Goal: Task Accomplishment & Management: Manage account settings

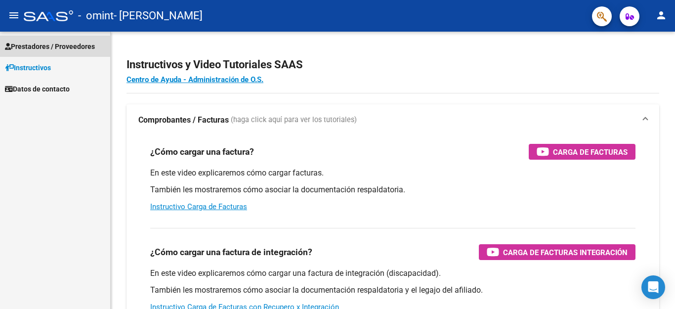
click at [75, 43] on span "Prestadores / Proveedores" at bounding box center [50, 46] width 90 height 11
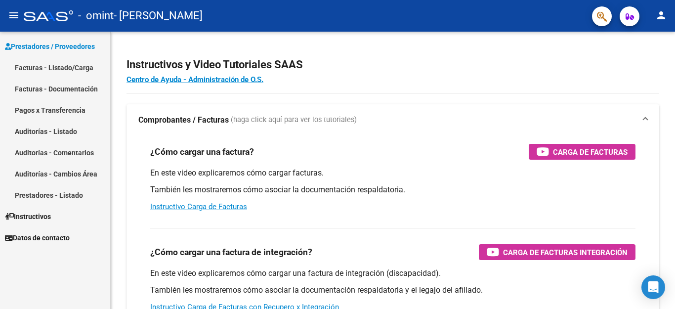
click at [56, 70] on link "Facturas - Listado/Carga" at bounding box center [55, 67] width 110 height 21
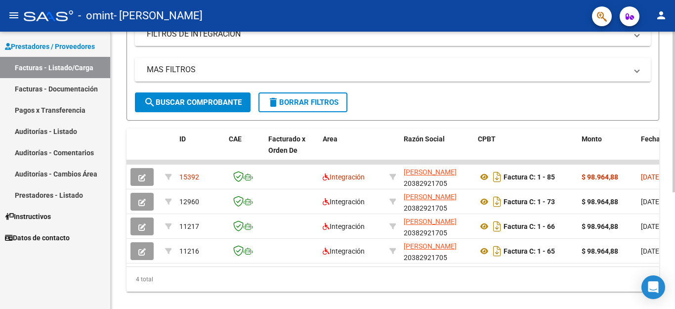
scroll to position [182, 0]
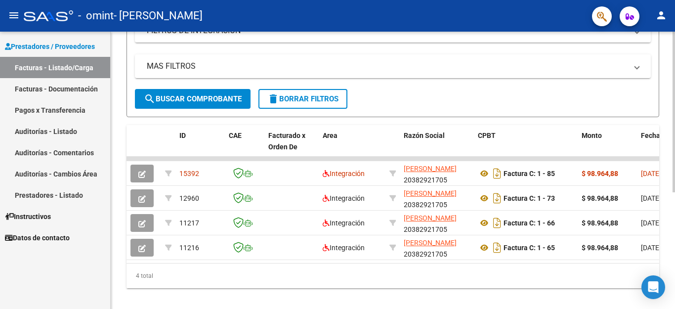
click at [672, 213] on div "Video tutorial PRESTADORES -> Listado de CPBTs Emitidos por Prestadores / Prove…" at bounding box center [394, 84] width 567 height 470
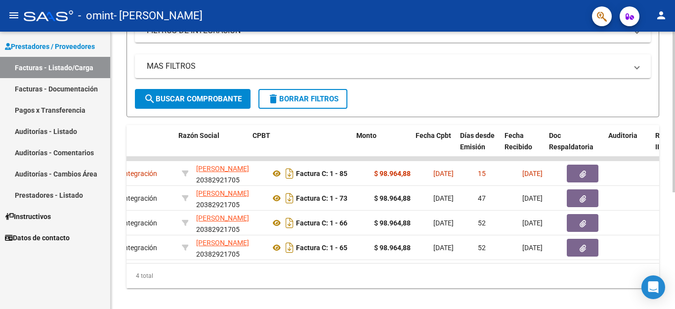
scroll to position [0, 225]
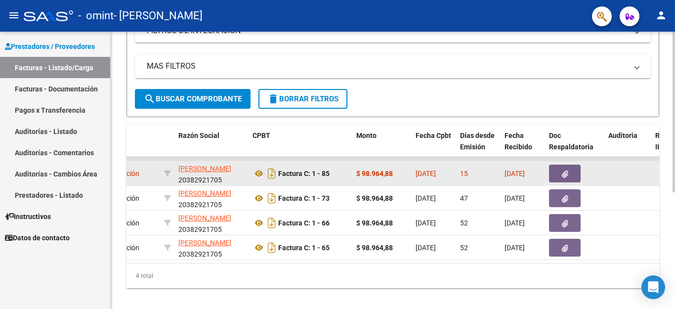
click at [566, 176] on icon "button" at bounding box center [565, 173] width 6 height 7
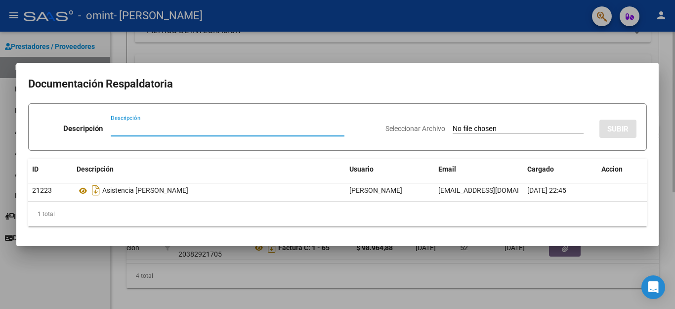
click at [517, 53] on div at bounding box center [337, 154] width 675 height 309
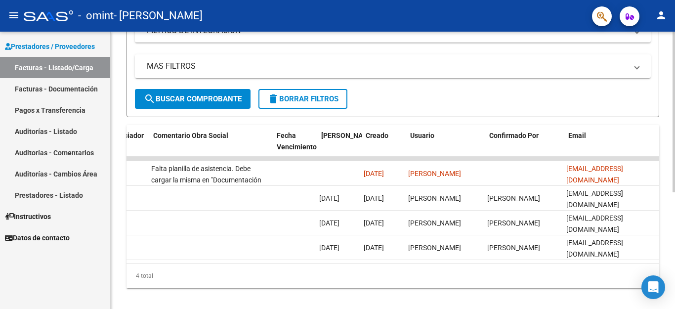
scroll to position [0, 1547]
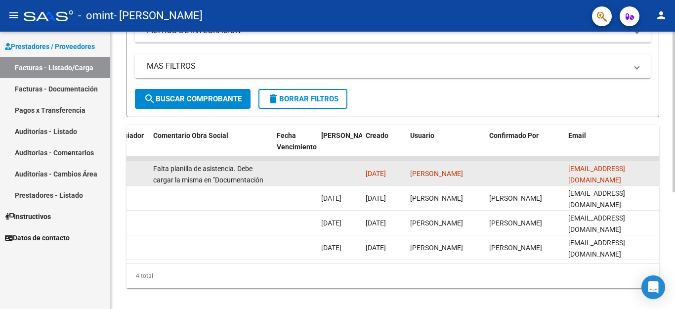
click at [260, 175] on span "Falta planilla de asistencia. Debe cargar la misma en "Documentación Respaldato…" at bounding box center [208, 180] width 110 height 31
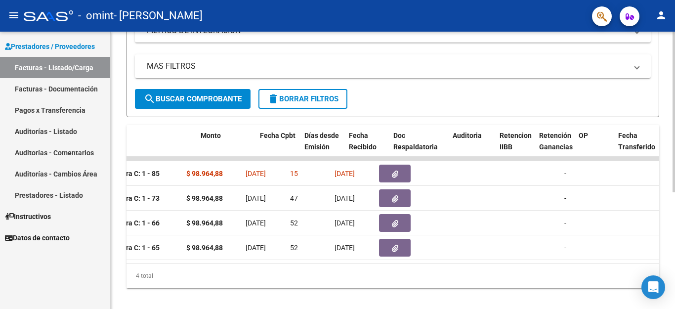
scroll to position [0, 379]
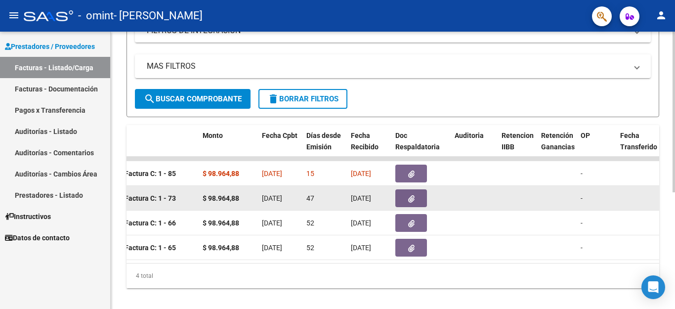
click at [417, 202] on button "button" at bounding box center [411, 198] width 32 height 18
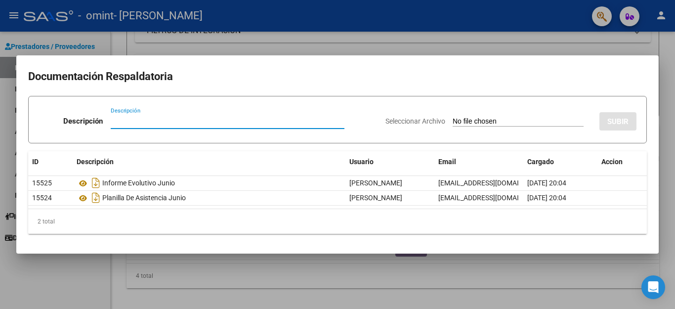
click at [388, 47] on div at bounding box center [337, 154] width 675 height 309
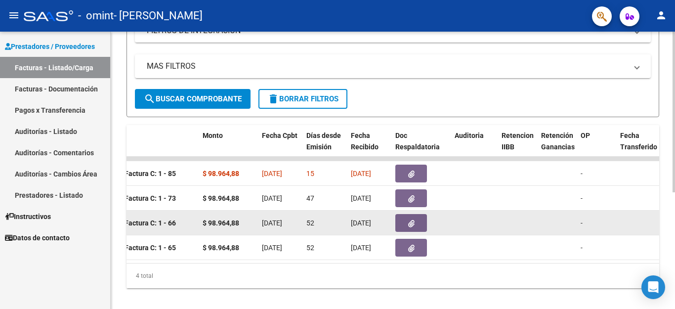
click at [404, 221] on button "button" at bounding box center [411, 223] width 32 height 18
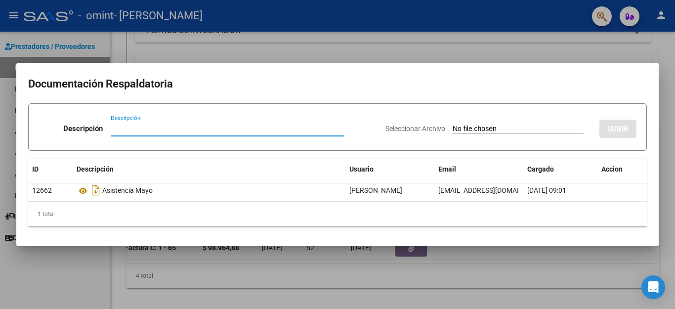
click at [321, 48] on div at bounding box center [337, 154] width 675 height 309
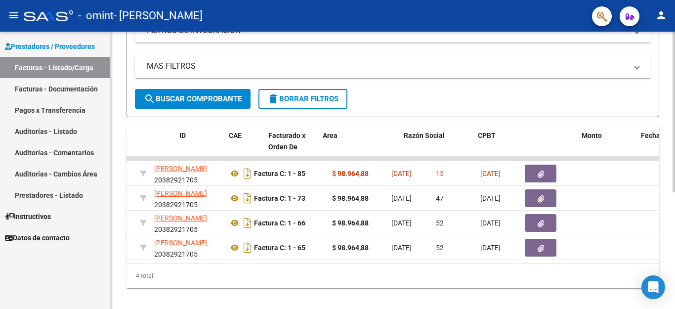
scroll to position [0, 0]
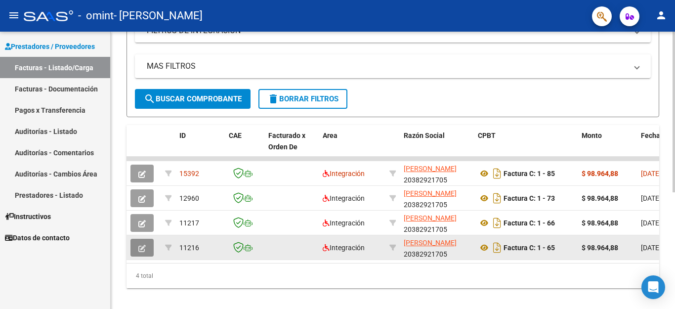
click at [139, 242] on button "button" at bounding box center [141, 248] width 23 height 18
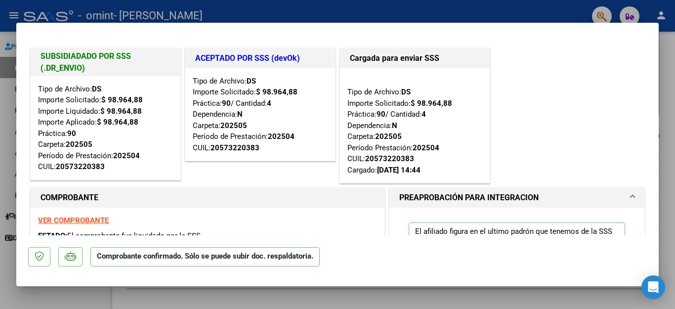
click at [525, 7] on div at bounding box center [337, 154] width 675 height 309
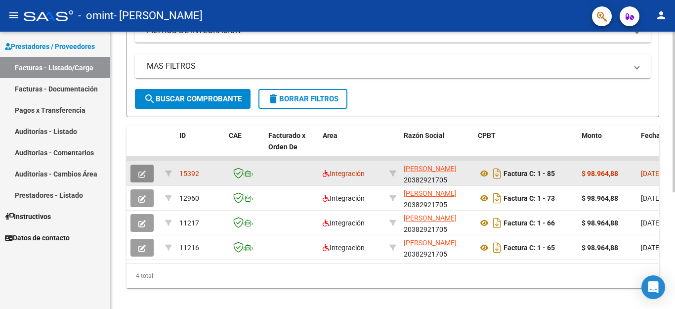
click at [146, 171] on button "button" at bounding box center [141, 174] width 23 height 18
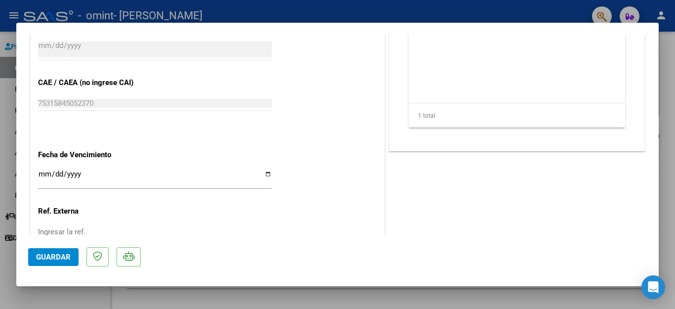
scroll to position [636, 0]
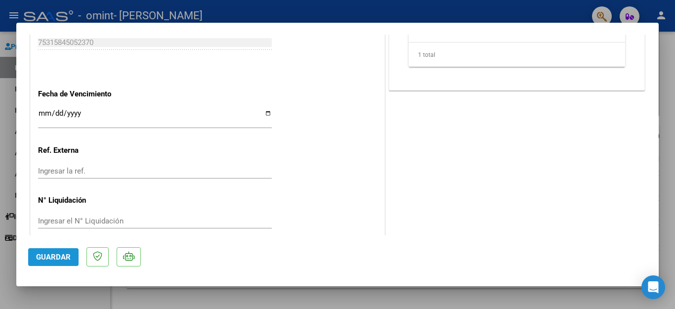
click at [63, 256] on span "Guardar" at bounding box center [53, 257] width 35 height 9
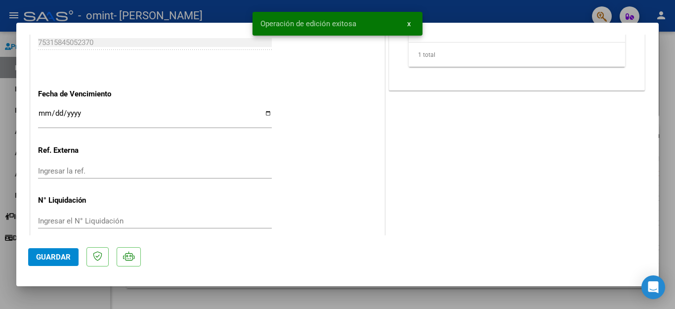
click at [244, 14] on div "Operación de edición exitosa x" at bounding box center [338, 23] width 194 height 47
click at [243, 12] on div "Operación de edición exitosa x" at bounding box center [338, 23] width 194 height 47
click at [408, 23] on span "x" at bounding box center [408, 23] width 3 height 9
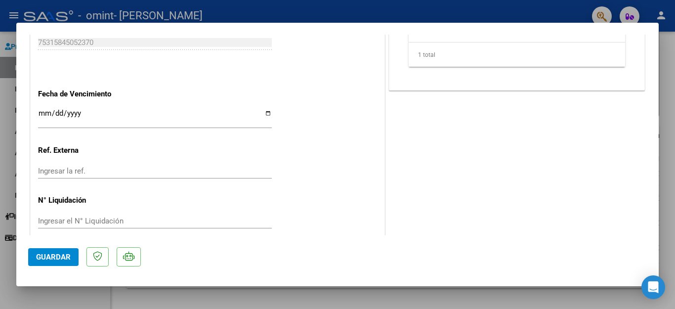
click at [668, 166] on div at bounding box center [337, 154] width 675 height 309
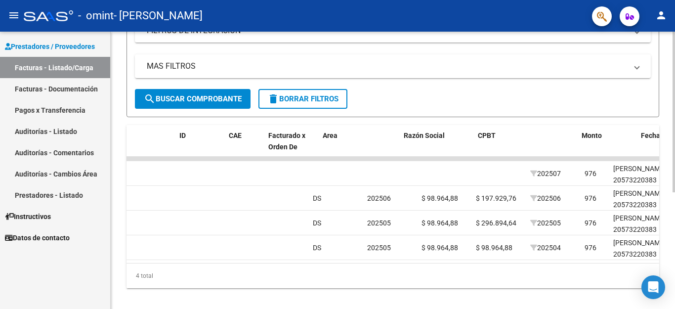
scroll to position [0, 0]
